Goal: Entertainment & Leisure: Consume media (video, audio)

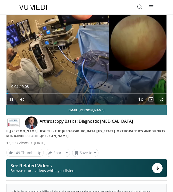
click at [159, 101] on span "Video Player" at bounding box center [161, 99] width 10 height 10
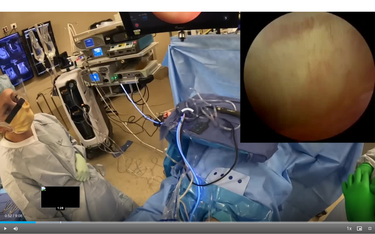
click at [60, 192] on div "Progress Bar" at bounding box center [60, 222] width 1 height 2
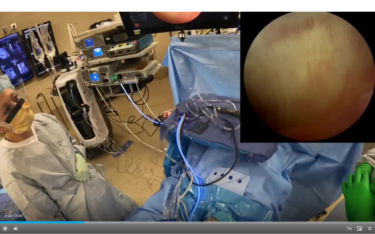
click at [4, 192] on span "Video Player" at bounding box center [5, 228] width 10 height 10
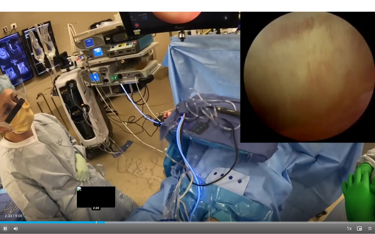
click at [96, 192] on div "Progress Bar" at bounding box center [96, 222] width 1 height 2
click at [84, 192] on div "Progress Bar" at bounding box center [84, 222] width 1 height 2
click at [83, 192] on div "Loaded : 39.79% 2:07 2:02" at bounding box center [187, 220] width 375 height 5
click at [84, 192] on div "Progress Bar" at bounding box center [84, 222] width 1 height 2
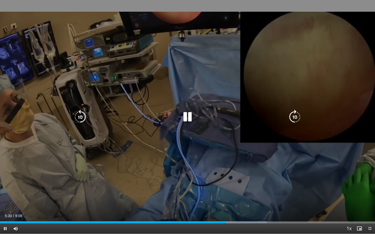
click at [79, 120] on icon "Video Player" at bounding box center [80, 117] width 15 height 15
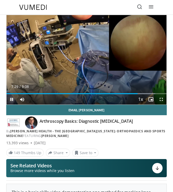
click at [12, 100] on span "Video Player" at bounding box center [12, 99] width 10 height 10
